Goal: Information Seeking & Learning: Understand process/instructions

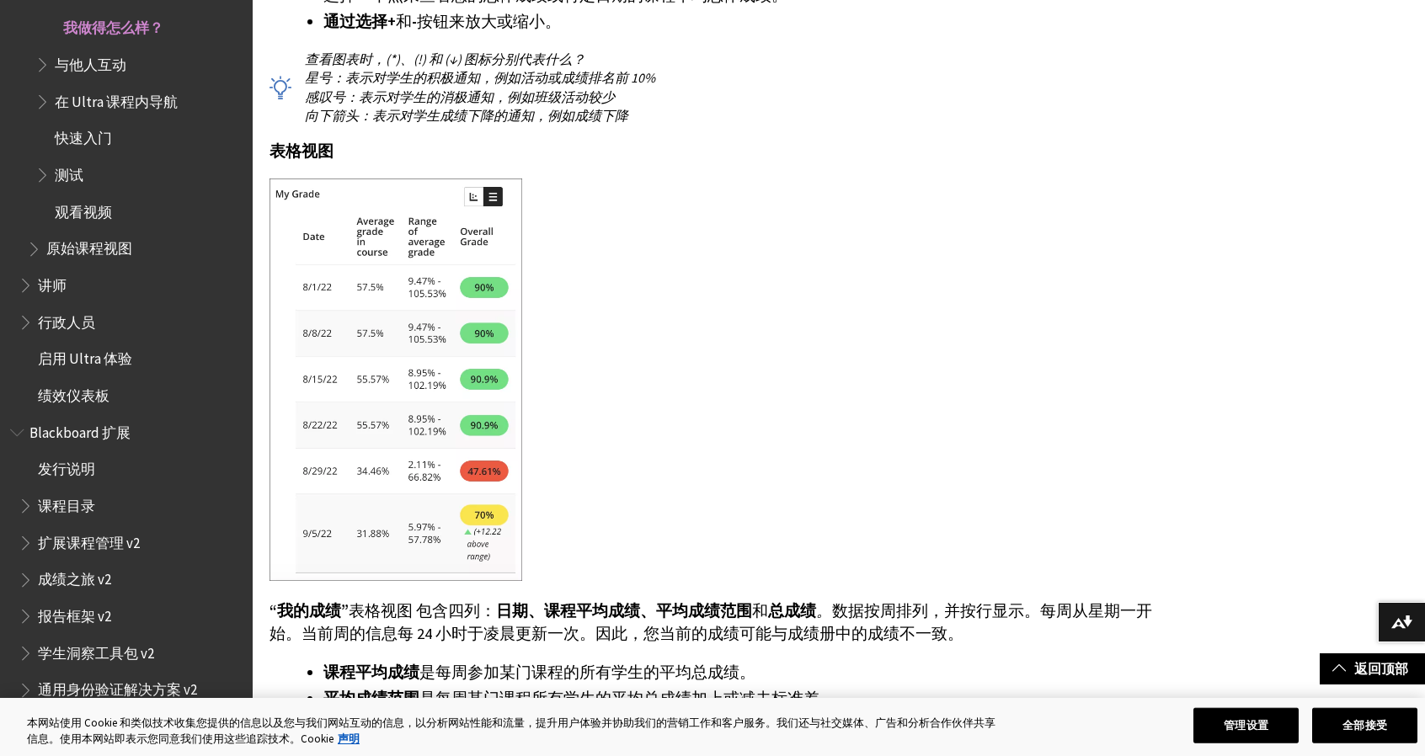
scroll to position [3032, 0]
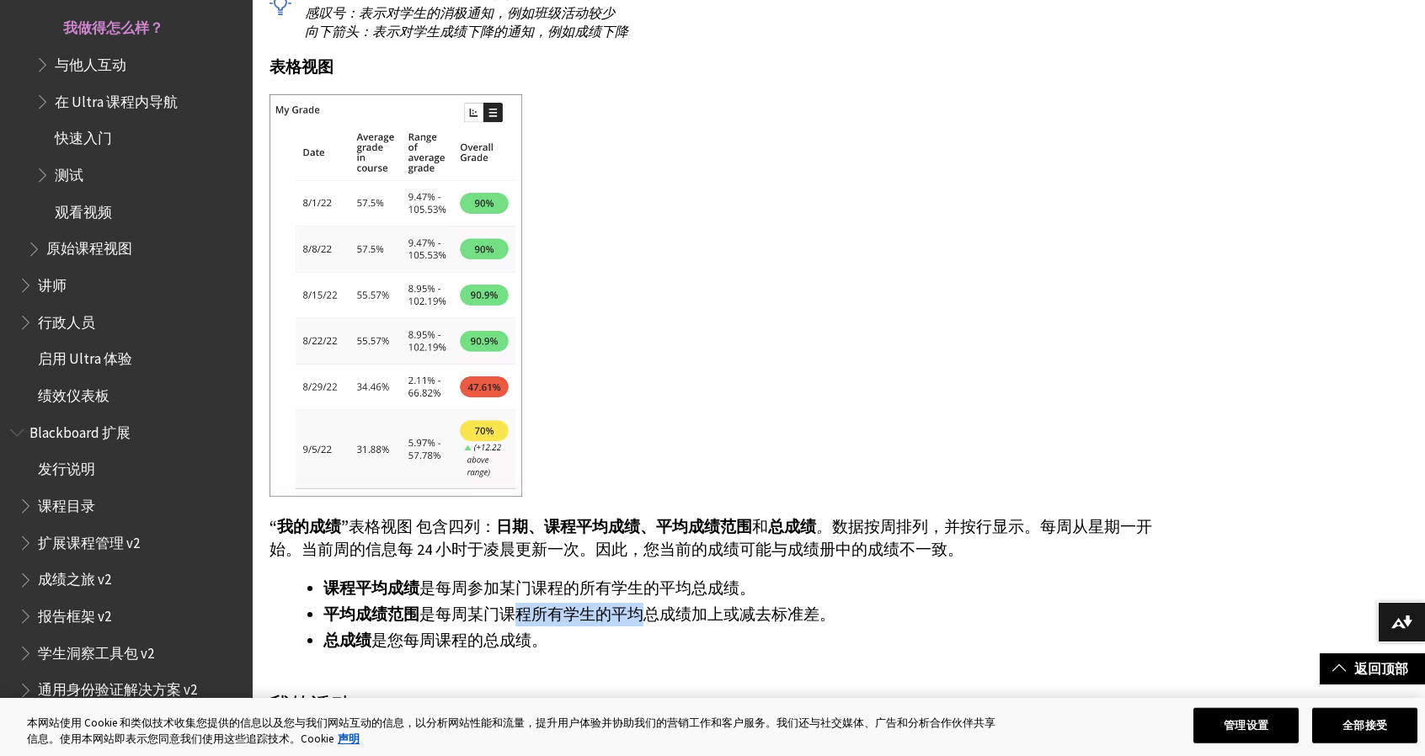
drag, startPoint x: 510, startPoint y: 609, endPoint x: 665, endPoint y: 608, distance: 155.0
click at [640, 608] on font "是每周某门课程所有学生的平均总成绩加上或减去标准差。" at bounding box center [627, 614] width 416 height 19
click at [771, 608] on font "是每周某门课程所有学生的平均总成绩加上或减去标准差。" at bounding box center [627, 614] width 416 height 19
drag, startPoint x: 716, startPoint y: 617, endPoint x: 683, endPoint y: 616, distance: 32.9
click at [683, 616] on font "是每周某门课程所有学生的平均总成绩加上或减去标准差。" at bounding box center [627, 614] width 416 height 19
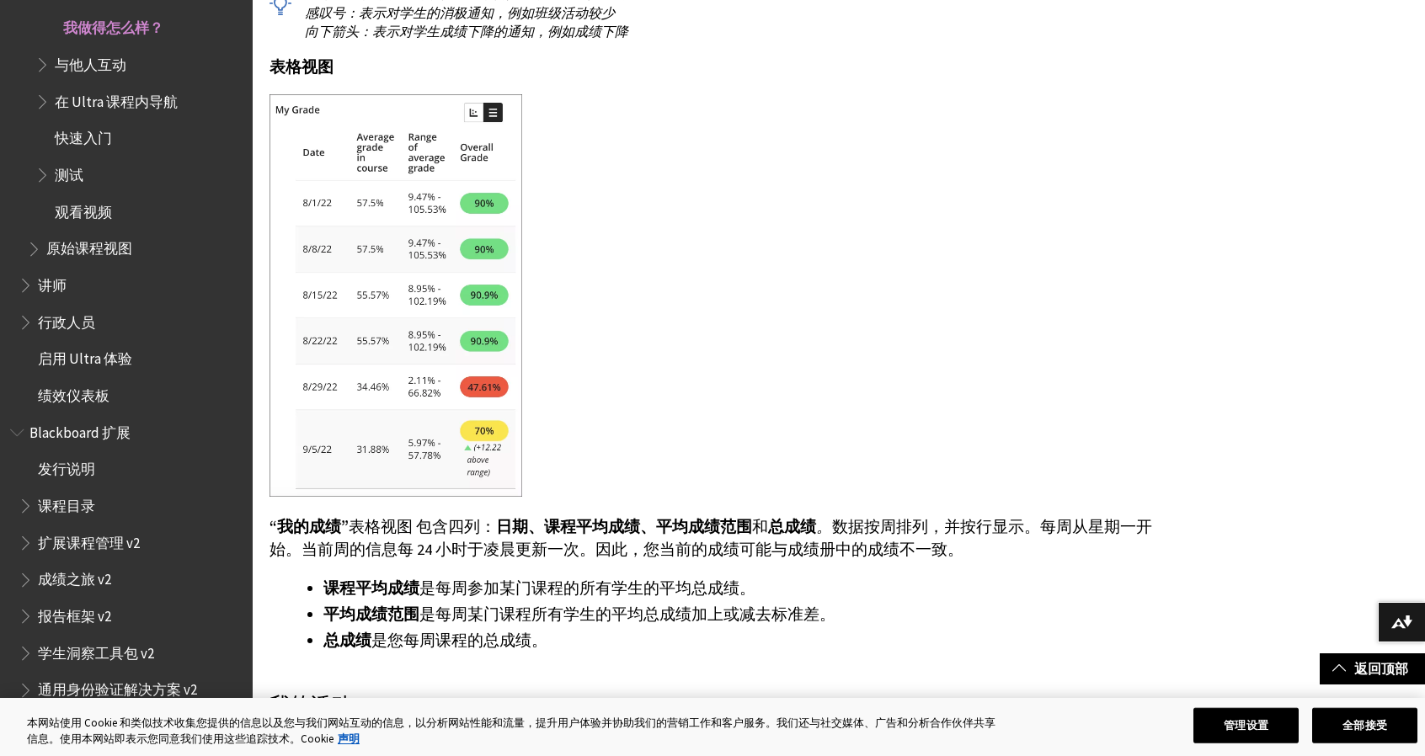
click at [632, 614] on font "是每周某门课程所有学生的平均总成绩加上或减去标准差。" at bounding box center [627, 614] width 416 height 19
drag, startPoint x: 522, startPoint y: 607, endPoint x: 795, endPoint y: 621, distance: 273.2
click at [795, 621] on font "是每周某门课程所有学生的平均总成绩加上或减去标准差。" at bounding box center [627, 614] width 416 height 19
click at [778, 621] on font "是每周某门课程所有学生的平均总成绩加上或减去标准差。" at bounding box center [627, 614] width 416 height 19
drag, startPoint x: 810, startPoint y: 612, endPoint x: 692, endPoint y: 609, distance: 117.9
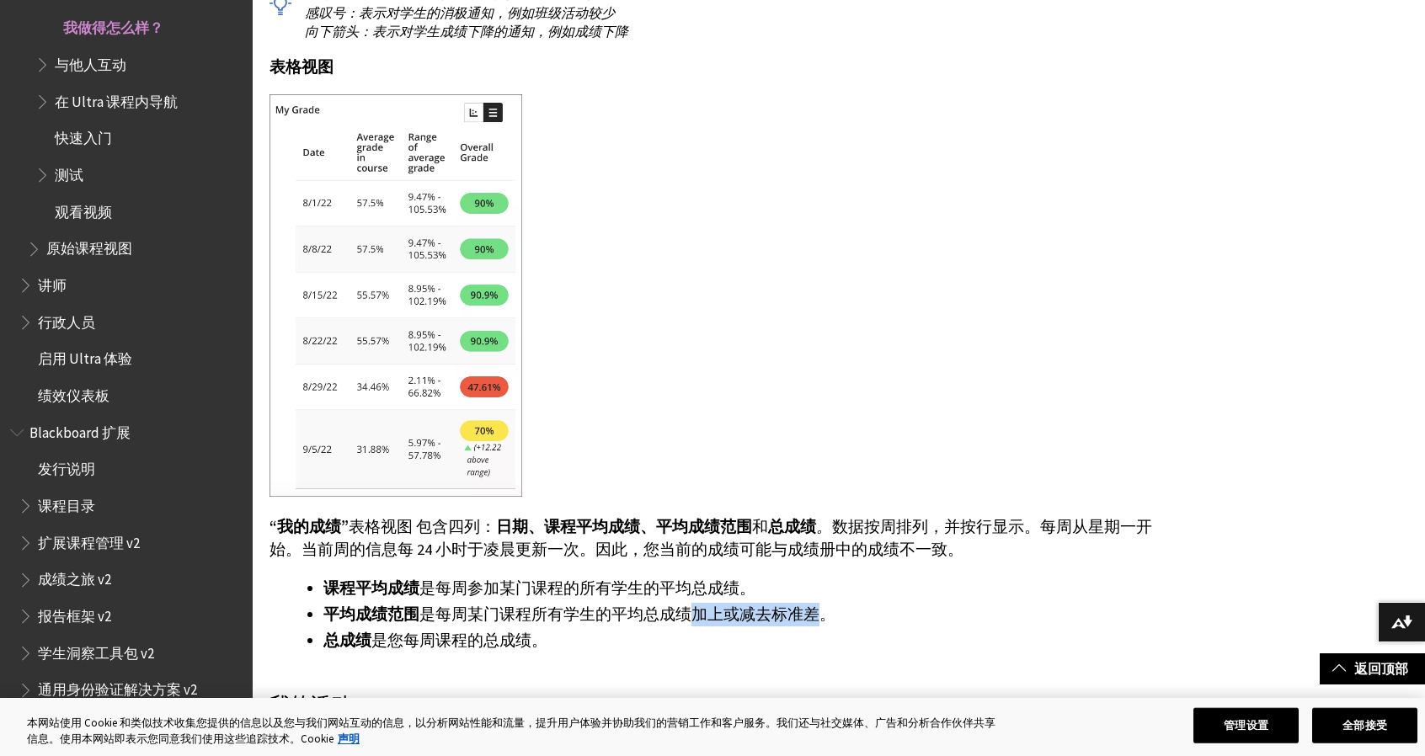
click at [692, 609] on font "是每周某门课程所有学生的平均总成绩加上或减去标准差。" at bounding box center [627, 614] width 416 height 19
click at [645, 610] on font "是每周某门课程所有学生的平均总成绩加上或减去标准差。" at bounding box center [627, 614] width 416 height 19
drag, startPoint x: 764, startPoint y: 612, endPoint x: 810, endPoint y: 611, distance: 46.3
click at [810, 611] on font "是每周某门课程所有学生的平均总成绩加上或减去标准差。" at bounding box center [627, 614] width 416 height 19
click at [593, 510] on div "我的成绩 当课程没有由您的讲师设置的总成绩时， “我的成绩” 折线图和表格不可用。 折线图 折线图以图形方式呈现您与课程中其他学生相比，随时间变化的总体成绩。…" at bounding box center [713, 3] width 889 height 1299
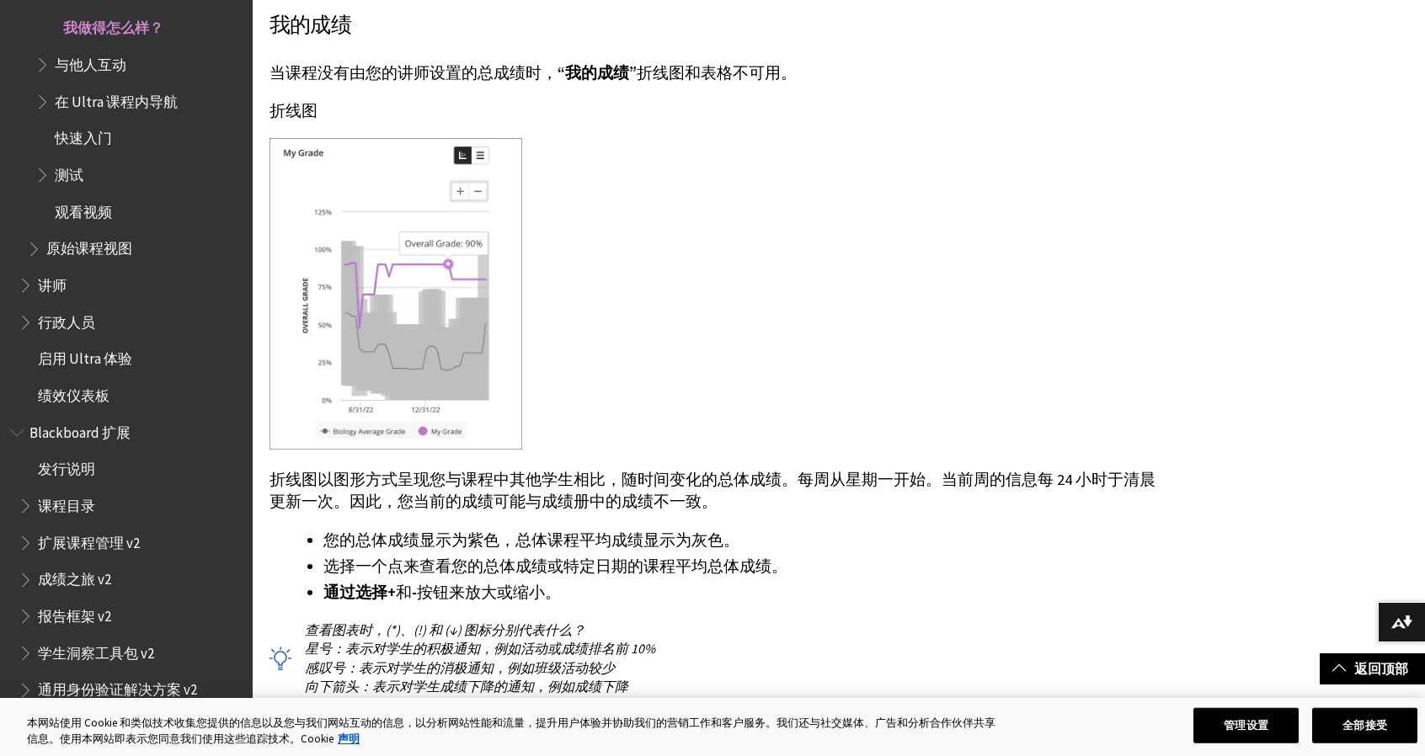
scroll to position [2274, 0]
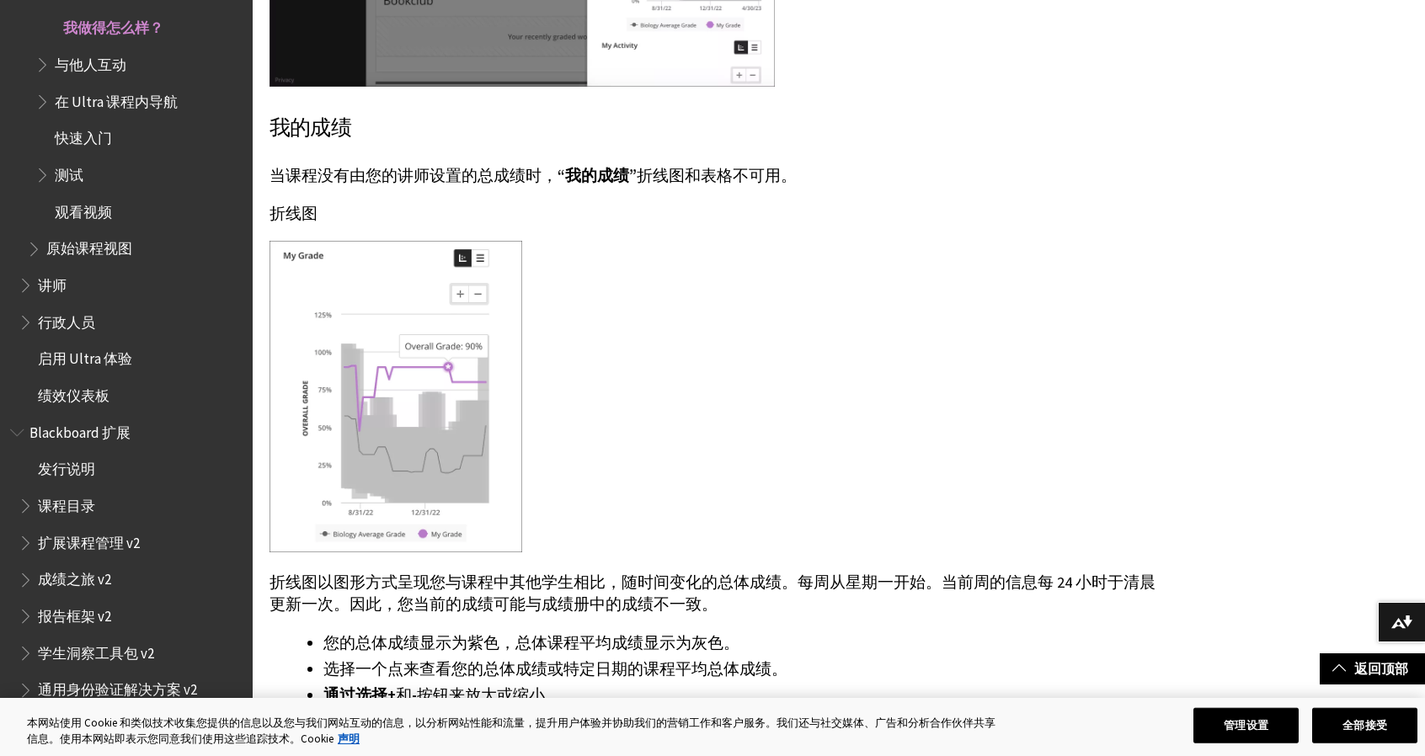
click at [743, 358] on div at bounding box center [713, 399] width 889 height 316
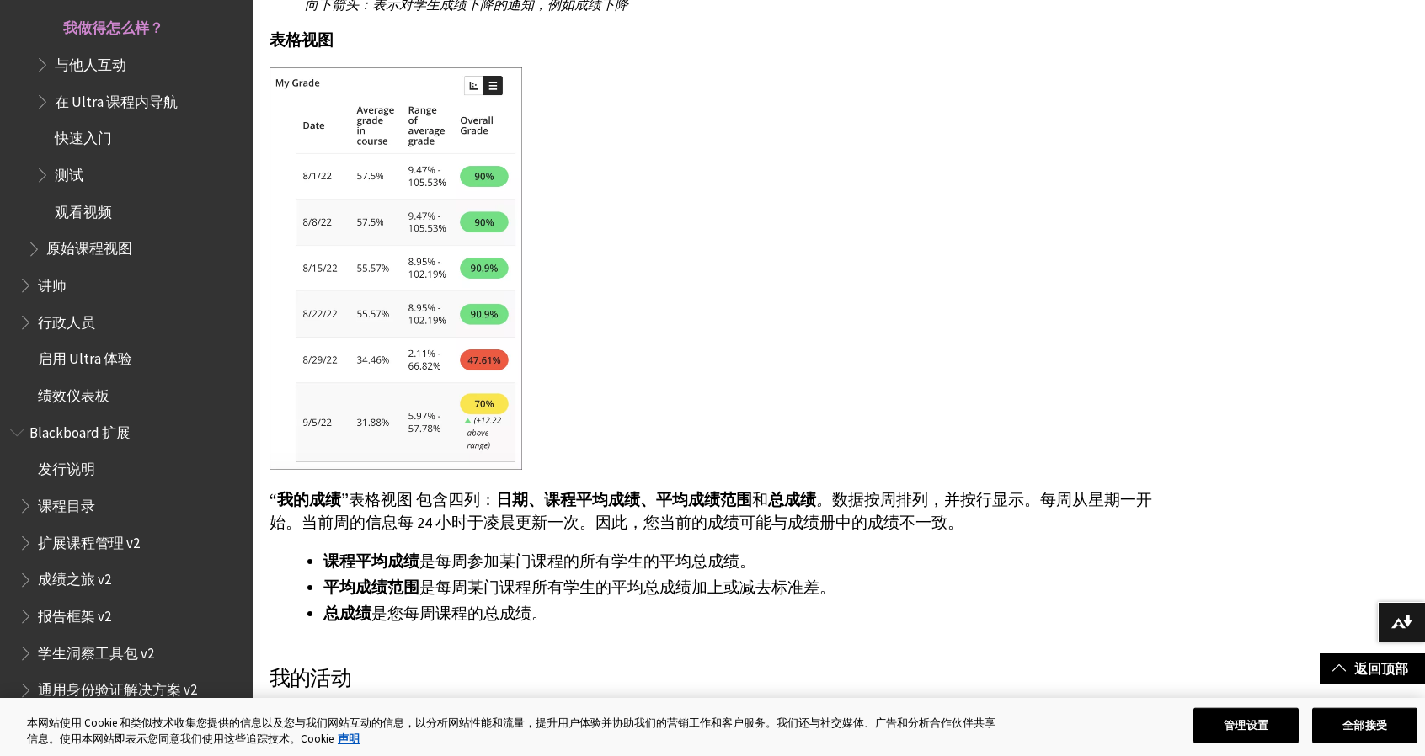
scroll to position [3116, 0]
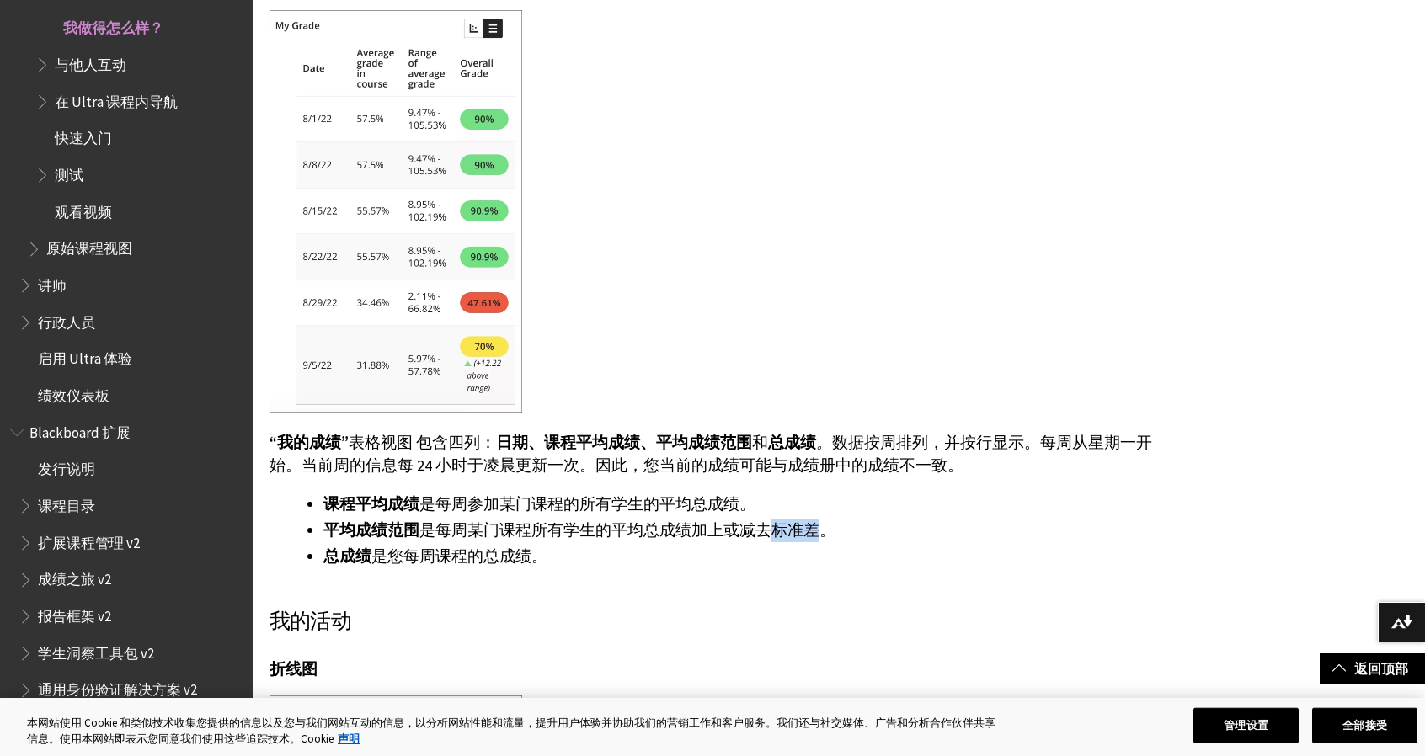
drag, startPoint x: 762, startPoint y: 526, endPoint x: 812, endPoint y: 526, distance: 49.7
click at [812, 526] on font "是每周某门课程所有学生的平均总成绩加上或减去标准差。" at bounding box center [627, 529] width 416 height 19
click at [761, 250] on div at bounding box center [713, 213] width 889 height 407
